Goal: Transaction & Acquisition: Purchase product/service

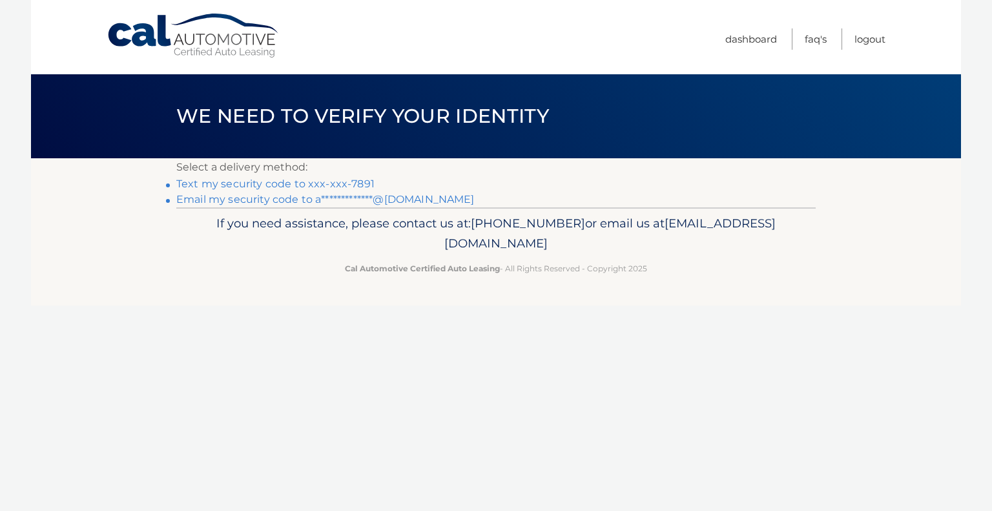
click at [347, 185] on link "Text my security code to xxx-xxx-7891" at bounding box center [275, 184] width 198 height 12
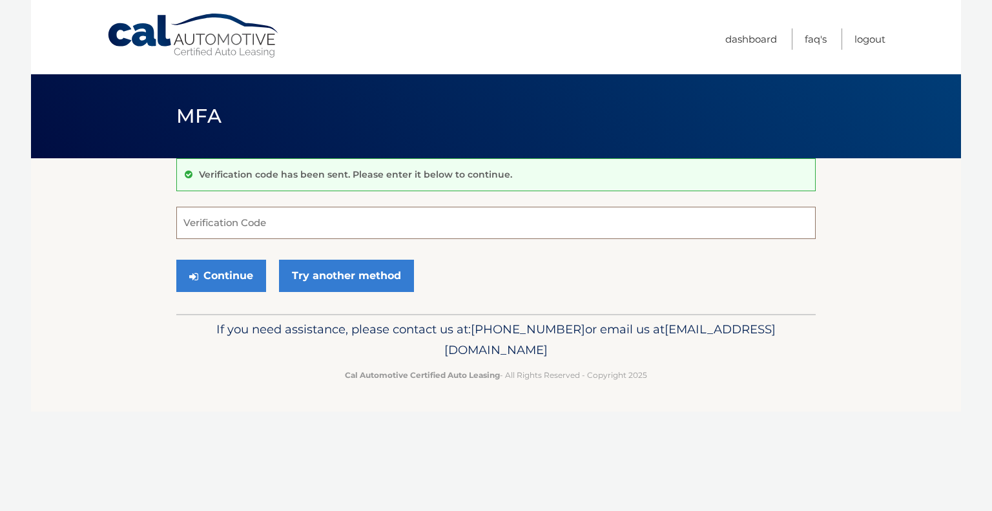
click at [341, 216] on input "Verification Code" at bounding box center [495, 223] width 639 height 32
type input "671459"
click at [205, 274] on button "Continue" at bounding box center [221, 276] width 90 height 32
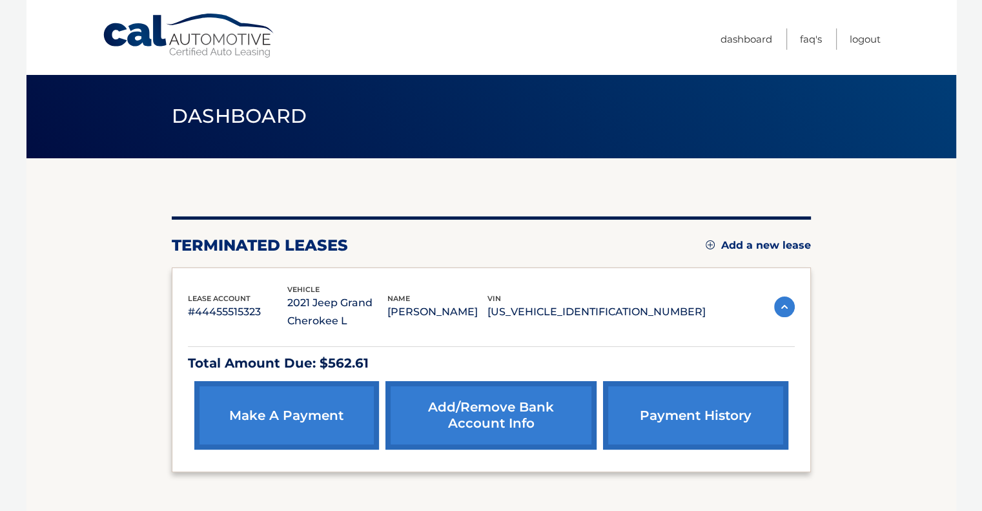
click at [270, 403] on link "make a payment" at bounding box center [286, 415] width 185 height 68
click at [282, 426] on link "make a payment" at bounding box center [286, 415] width 185 height 68
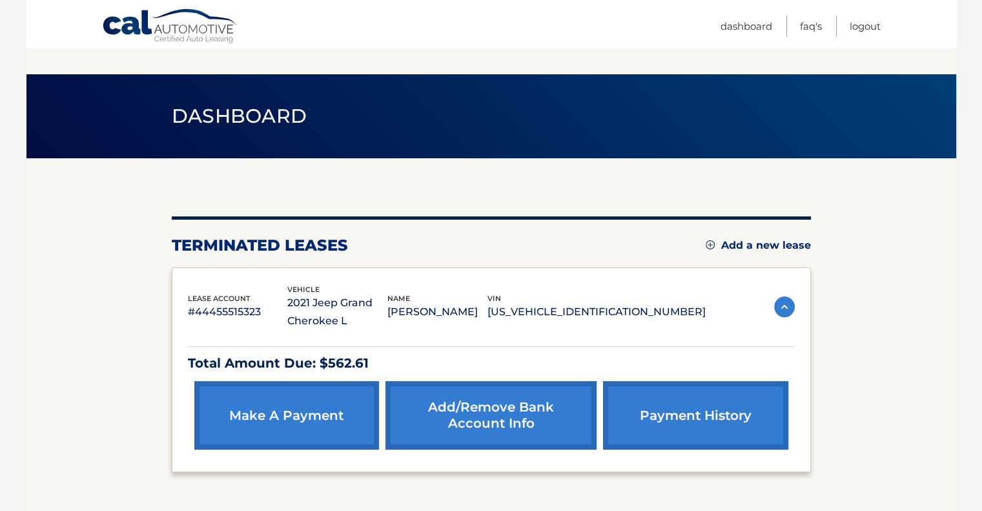
scroll to position [96, 0]
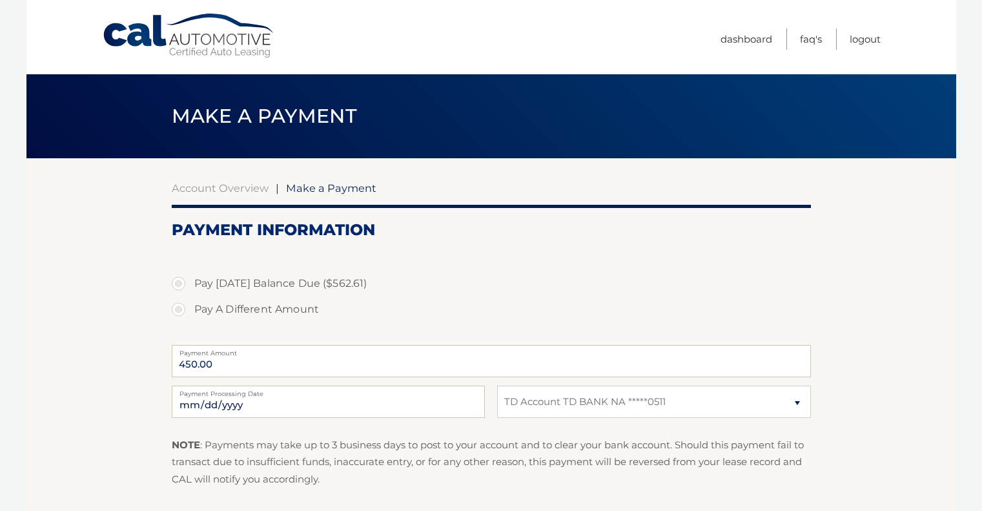
select select "OThkOGJmNzYtNGEwMC00N2I0LWFhMGEtYzE3MDQ1NzA5MDBm"
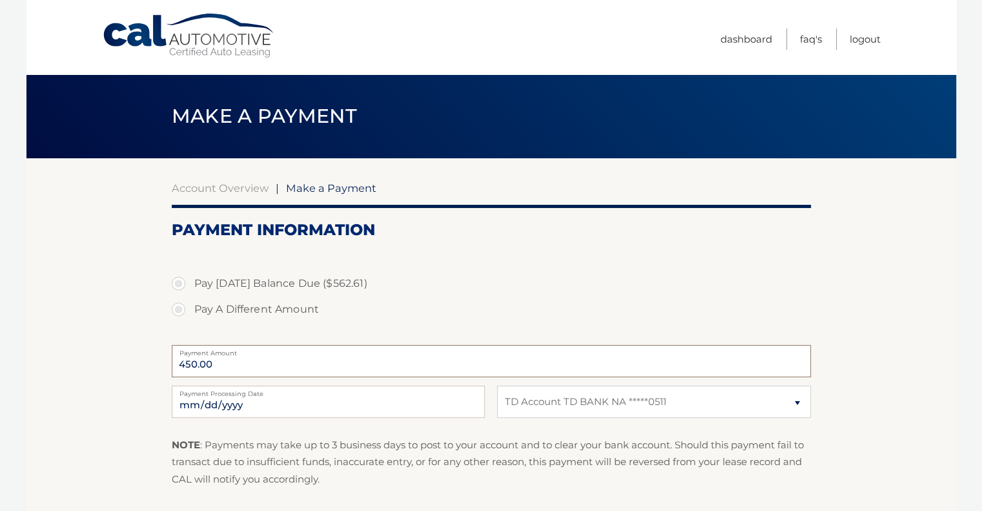
click at [220, 374] on input "450.00" at bounding box center [491, 361] width 639 height 32
click at [225, 366] on input "450.00" at bounding box center [491, 361] width 639 height 32
click at [179, 311] on label "Pay A Different Amount" at bounding box center [491, 309] width 639 height 26
click at [179, 311] on input "Pay A Different Amount" at bounding box center [183, 306] width 13 height 21
radio input "true"
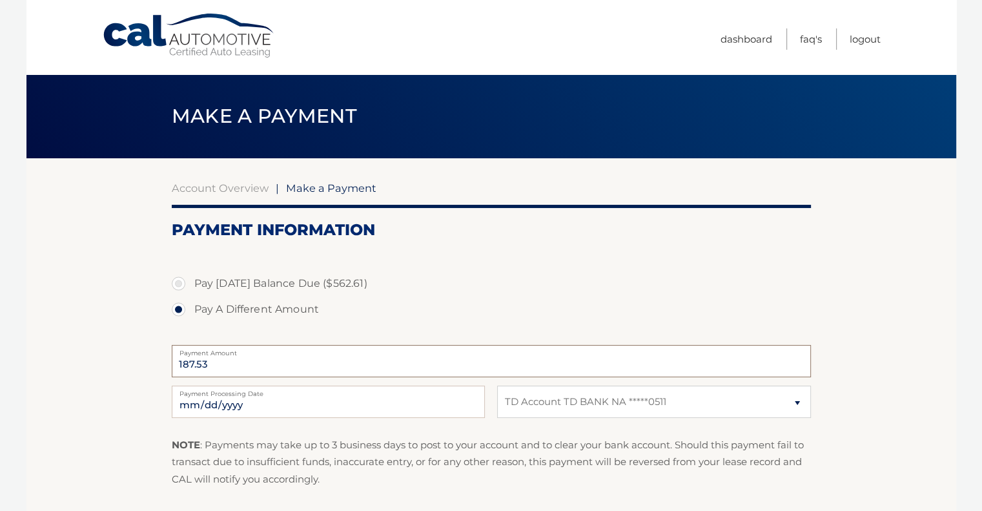
type input "187.53"
click at [259, 407] on input "2025-10-05" at bounding box center [328, 401] width 313 height 32
type input "2025-10-17"
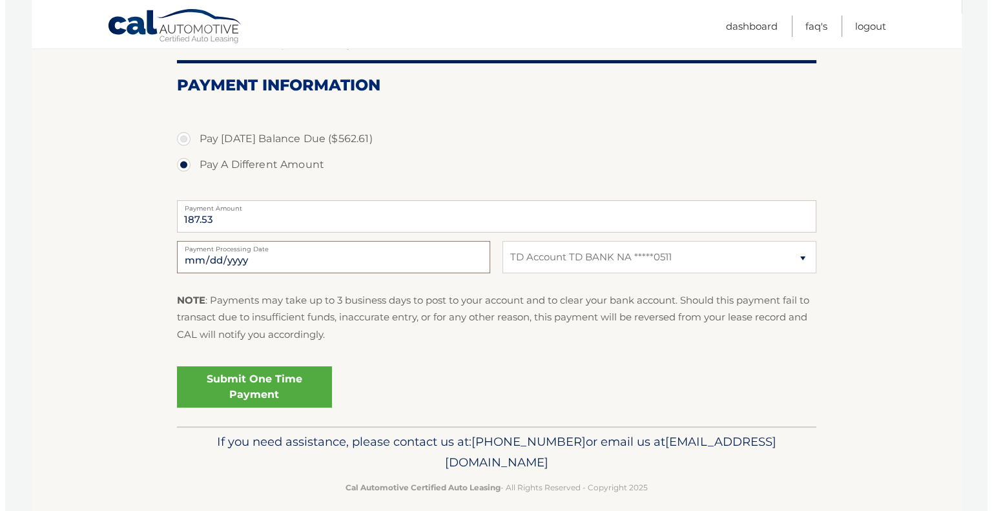
scroll to position [151, 0]
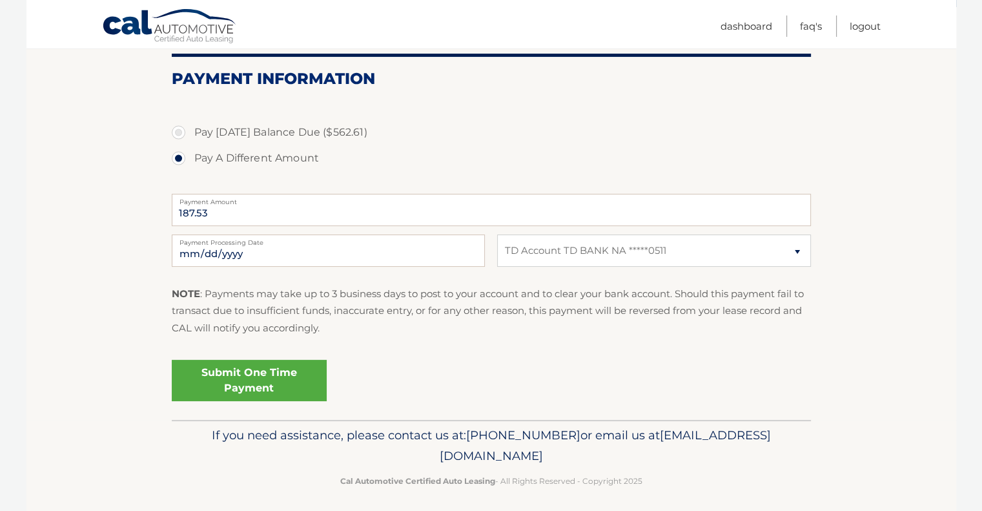
click at [243, 389] on link "Submit One Time Payment" at bounding box center [249, 380] width 155 height 41
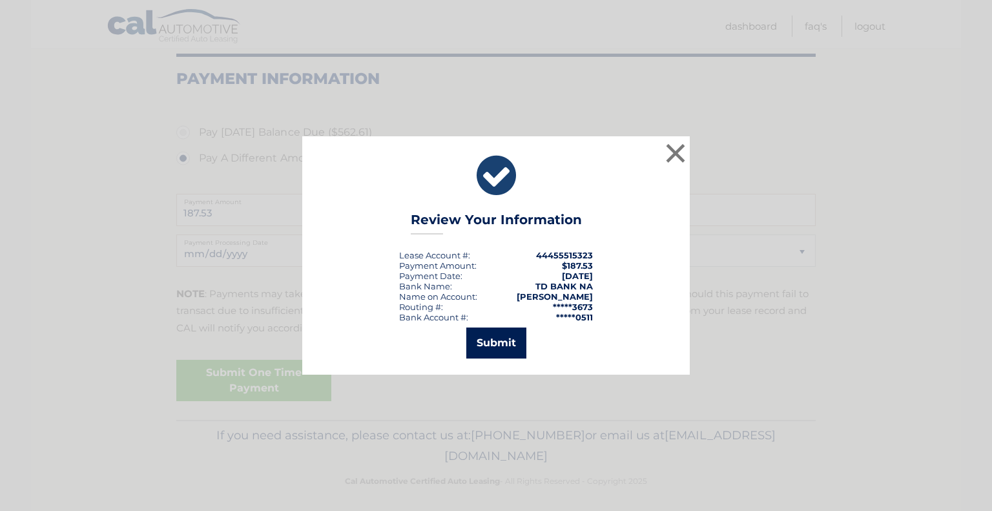
click at [488, 338] on button "Submit" at bounding box center [496, 342] width 60 height 31
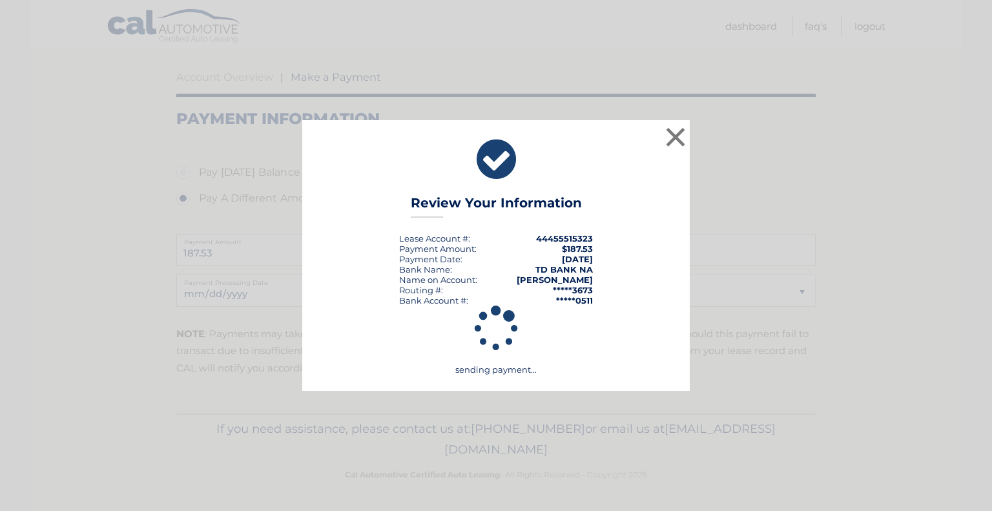
scroll to position [111, 0]
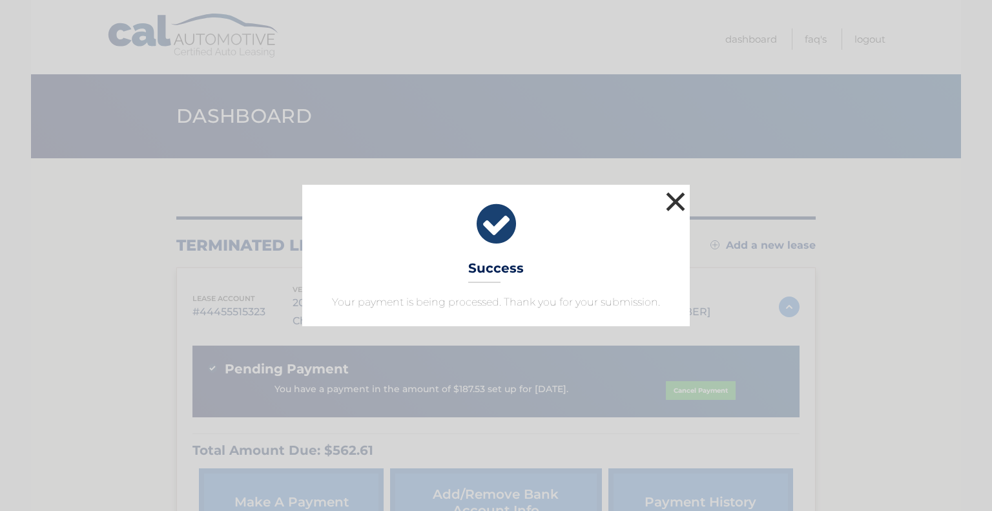
click at [670, 200] on button "×" at bounding box center [675, 202] width 26 height 26
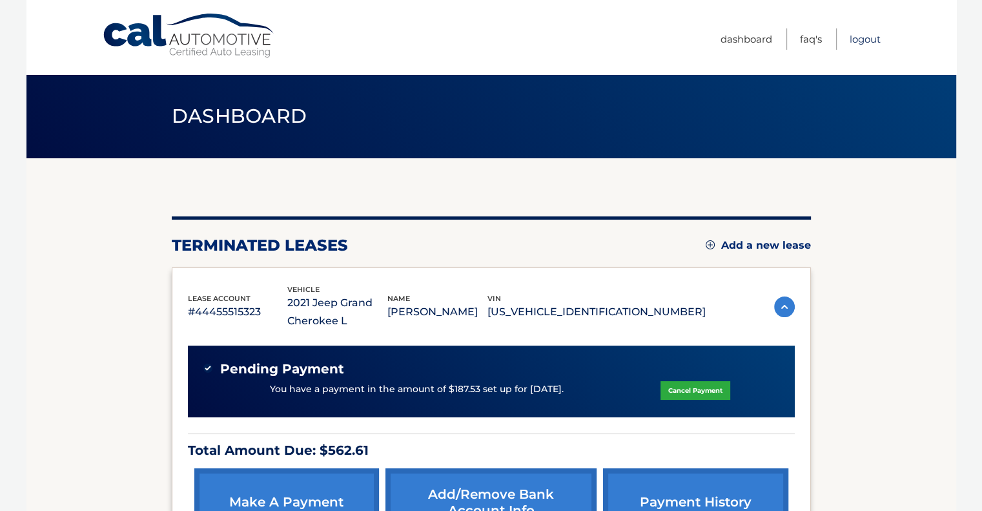
click at [862, 44] on link "Logout" at bounding box center [865, 38] width 31 height 21
